Goal: Task Accomplishment & Management: Use online tool/utility

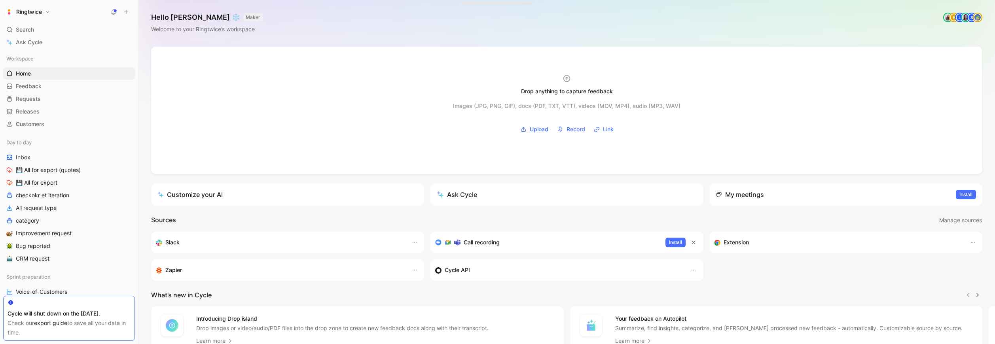
click at [40, 8] on h1 "Ringtwice" at bounding box center [29, 11] width 26 height 7
click at [44, 104] on div "Export assets" at bounding box center [53, 106] width 97 height 13
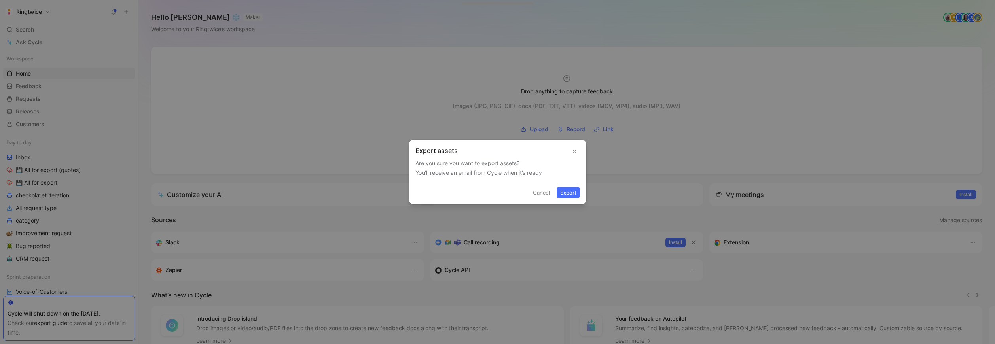
click at [575, 193] on button "Export" at bounding box center [567, 192] width 23 height 11
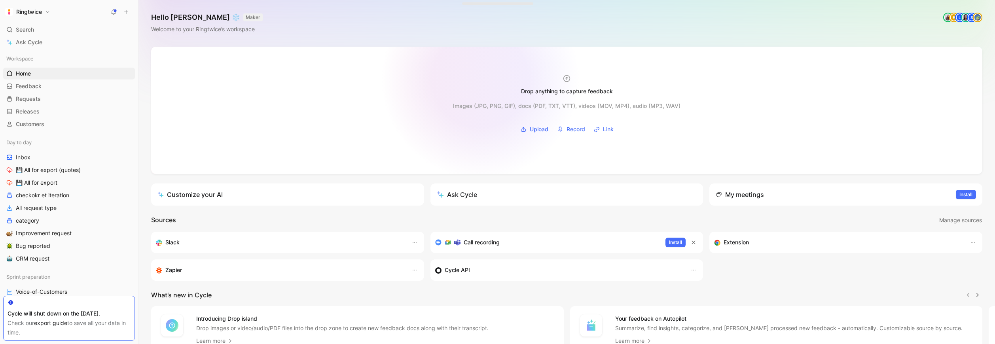
drag, startPoint x: 688, startPoint y: 108, endPoint x: 480, endPoint y: 79, distance: 210.3
click at [480, 79] on div at bounding box center [566, 110] width 831 height 127
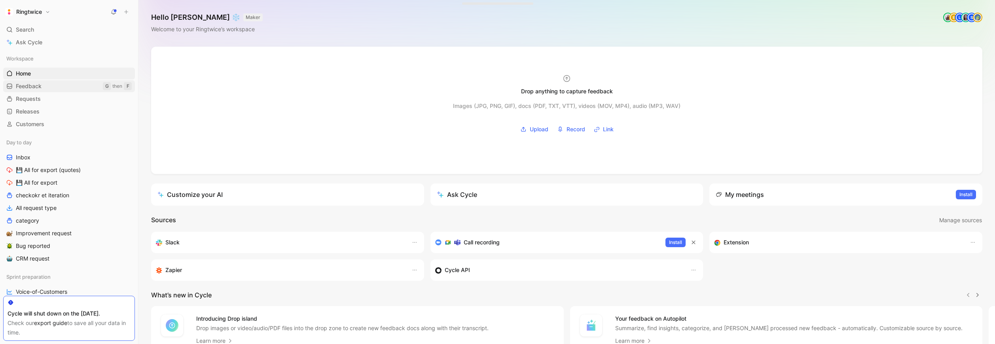
click at [26, 87] on span "Feedback" at bounding box center [29, 86] width 26 height 8
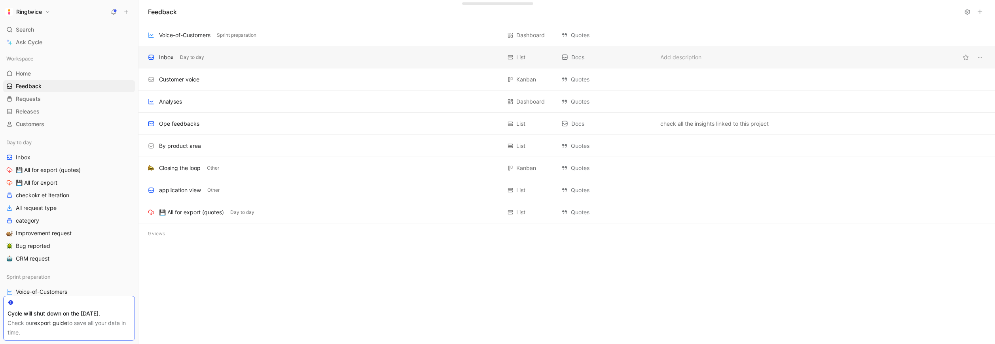
click at [182, 61] on div "Inbox Day to day" at bounding box center [324, 57] width 353 height 9
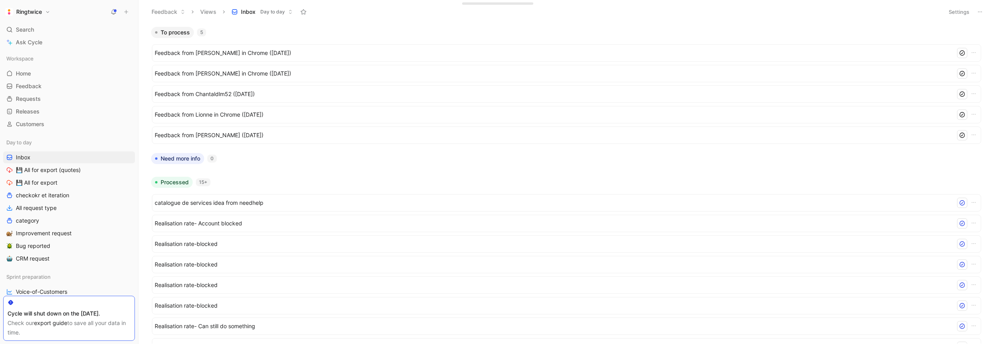
click at [380, 17] on div "Feedback Views Inbox Day to day" at bounding box center [543, 11] width 792 height 13
